Goal: Information Seeking & Learning: Learn about a topic

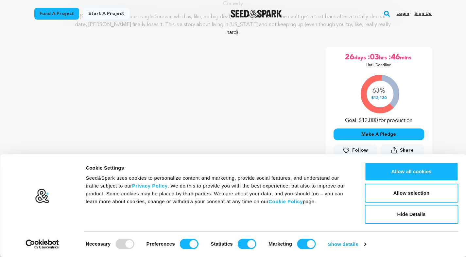
scroll to position [231, 0]
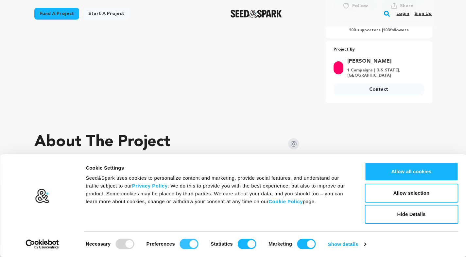
click at [188, 245] on input "Preferences" at bounding box center [189, 244] width 19 height 10
checkbox input "false"
click at [244, 250] on div "Consent Details [#IABV2SETTINGS#] About Cookie Settings Seed&Spark uses cookies…" at bounding box center [233, 206] width 466 height 103
click at [298, 245] on input "Marketing" at bounding box center [306, 244] width 19 height 10
checkbox input "false"
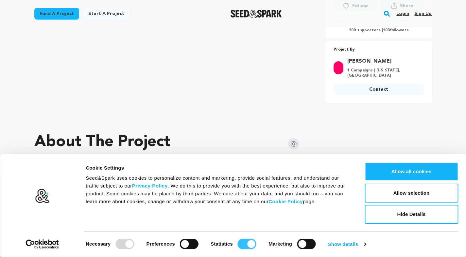
click at [245, 240] on input "Statistics" at bounding box center [246, 244] width 19 height 10
checkbox input "false"
click at [396, 195] on button "Allow selection" at bounding box center [410, 193] width 93 height 19
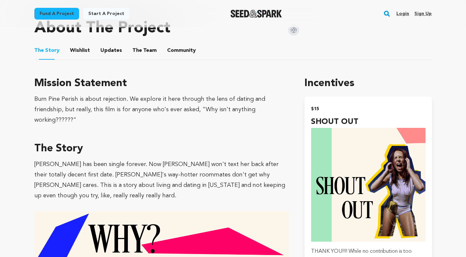
scroll to position [287, 0]
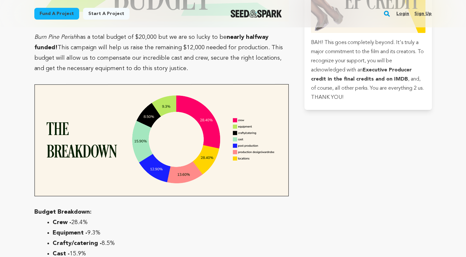
click at [229, 93] on img at bounding box center [161, 140] width 254 height 112
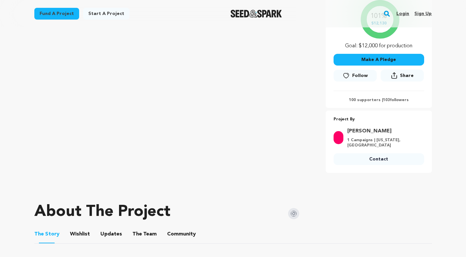
scroll to position [0, 0]
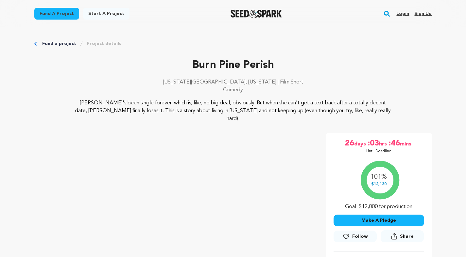
click at [339, 169] on div "101% $12,130 Goal: $12,000 for production" at bounding box center [378, 184] width 90 height 54
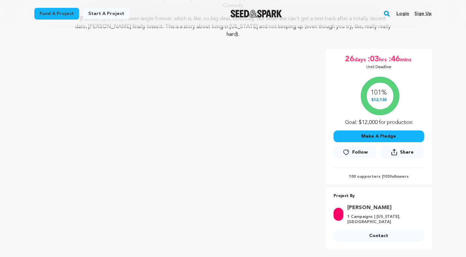
scroll to position [90, 0]
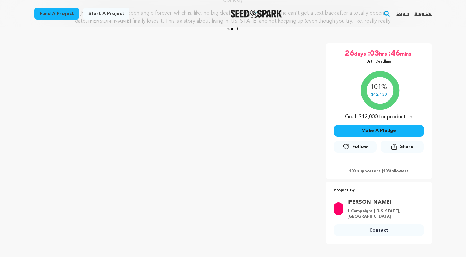
click at [370, 169] on p "100 supporters | 103 followers" at bounding box center [378, 171] width 90 height 5
click at [395, 169] on p "100 supporters | 103 followers" at bounding box center [378, 171] width 90 height 5
click at [365, 169] on p "100 supporters | 103 followers" at bounding box center [378, 171] width 90 height 5
click at [357, 169] on p "100 supporters | 103 followers" at bounding box center [378, 171] width 90 height 5
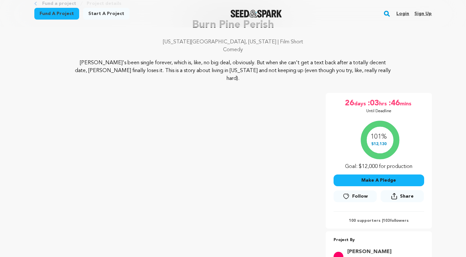
scroll to position [0, 0]
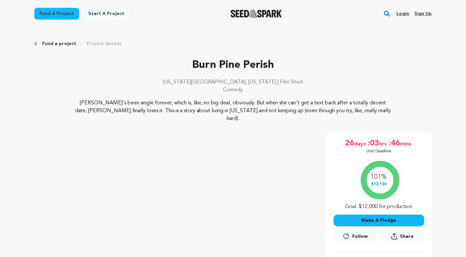
click at [211, 67] on p "Burn Pine Perish" at bounding box center [232, 65] width 397 height 16
click at [101, 45] on link "Project details" at bounding box center [104, 44] width 35 height 7
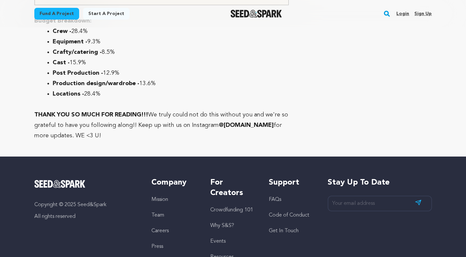
scroll to position [2052, 0]
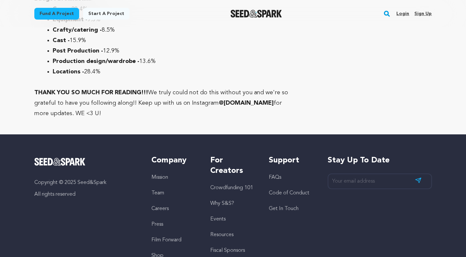
click at [132, 88] on p "THANK YOU SO MUCH FOR READING!!! We truly could not do this without you and we'…" at bounding box center [161, 103] width 254 height 31
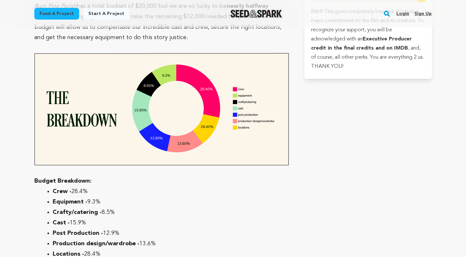
scroll to position [1844, 0]
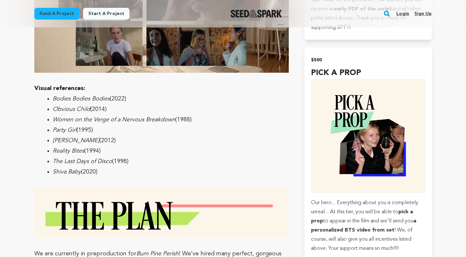
scroll to position [1442, 0]
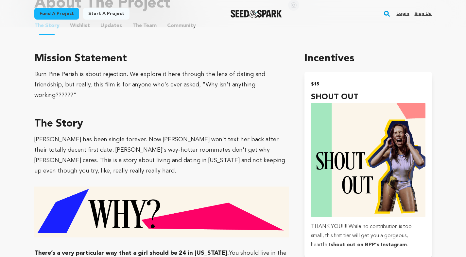
scroll to position [372, 0]
